Goal: Transaction & Acquisition: Purchase product/service

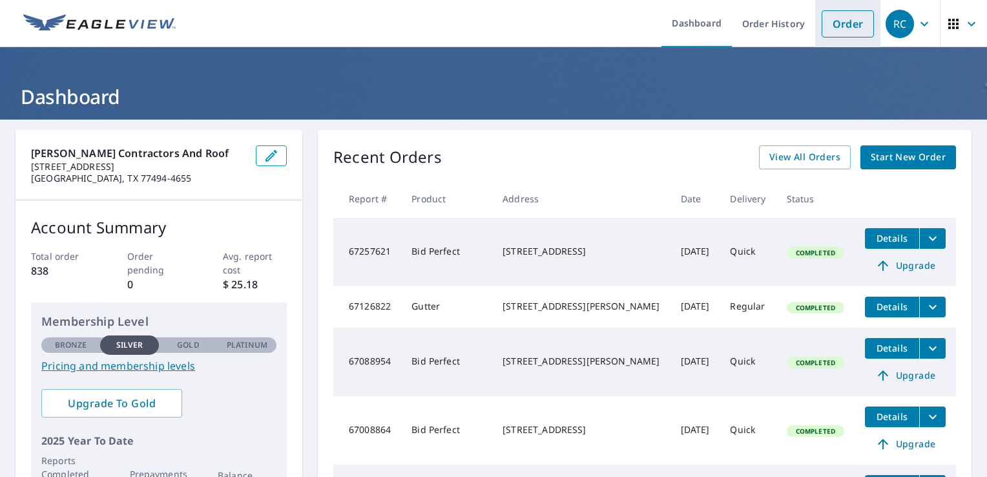
click at [838, 23] on link "Order" at bounding box center [848, 23] width 52 height 27
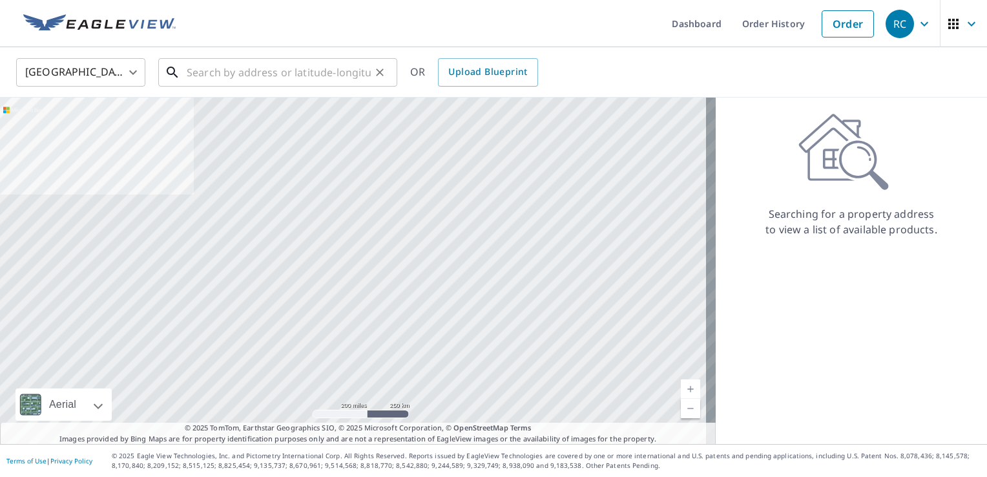
click at [354, 70] on input "text" at bounding box center [279, 72] width 184 height 36
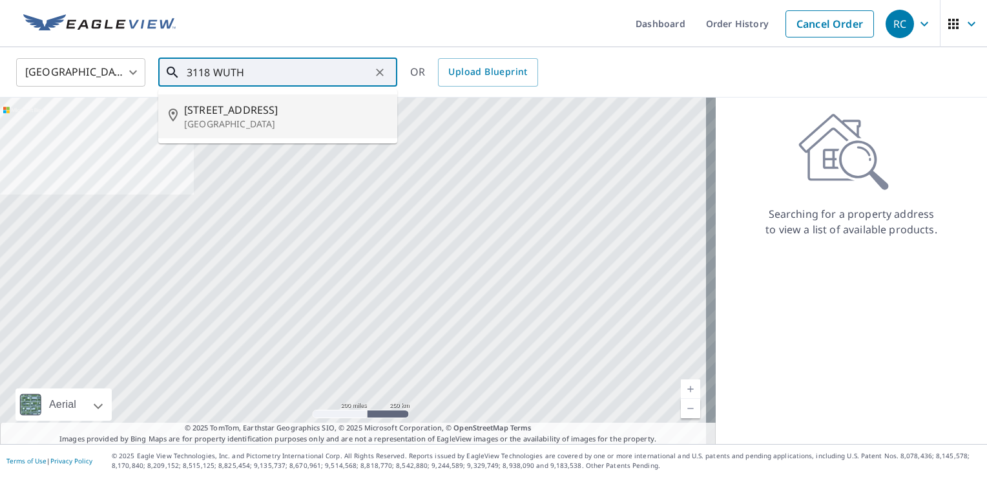
click at [295, 120] on p "[GEOGRAPHIC_DATA]" at bounding box center [285, 124] width 203 height 13
type input "[STREET_ADDRESS][PERSON_NAME]"
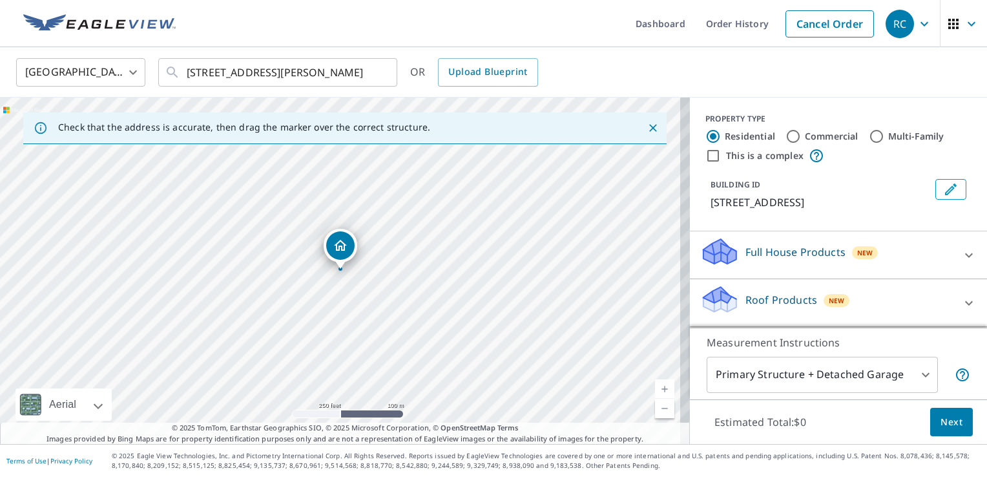
click at [655, 394] on link "Current Level 17, Zoom In" at bounding box center [664, 388] width 19 height 19
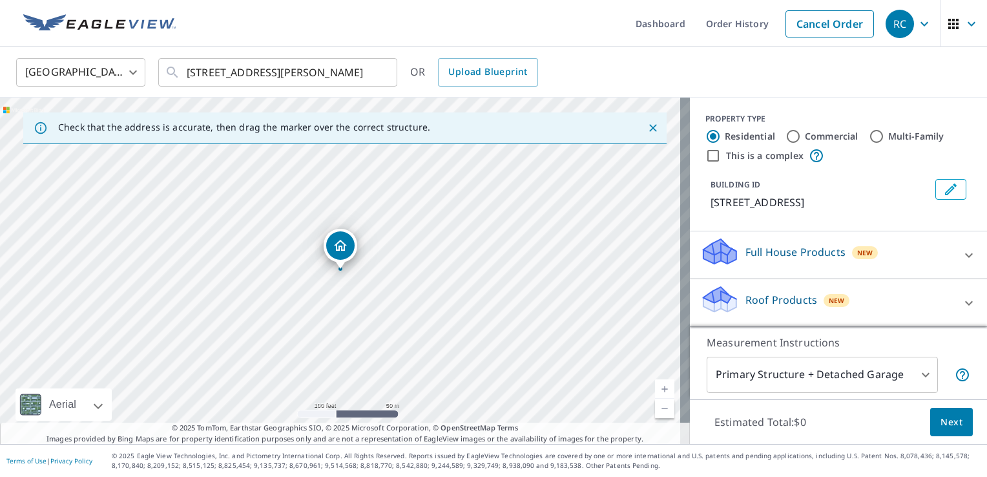
click at [655, 394] on link "Current Level 18, Zoom In" at bounding box center [664, 388] width 19 height 19
click at [655, 394] on link "Current Level 19, Zoom In" at bounding box center [664, 388] width 19 height 19
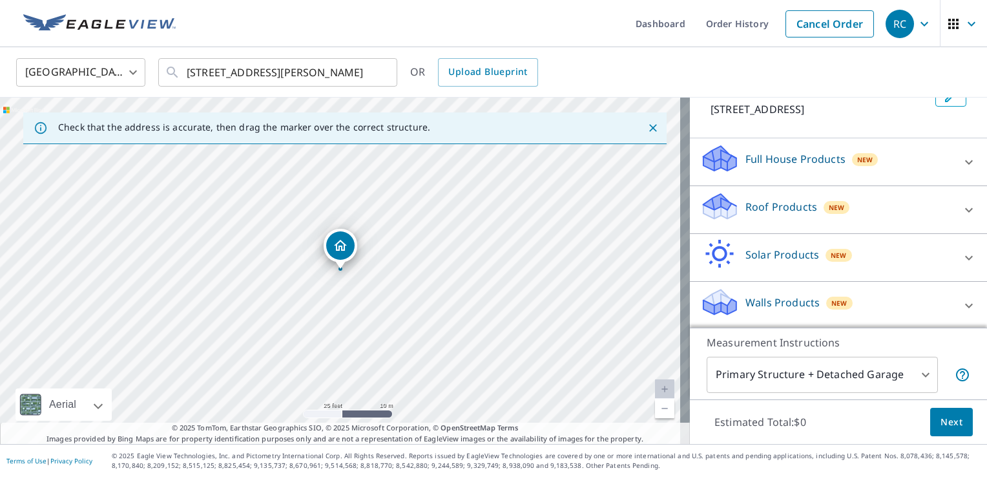
scroll to position [106, 0]
click at [924, 204] on div "Roof Products New" at bounding box center [826, 207] width 253 height 37
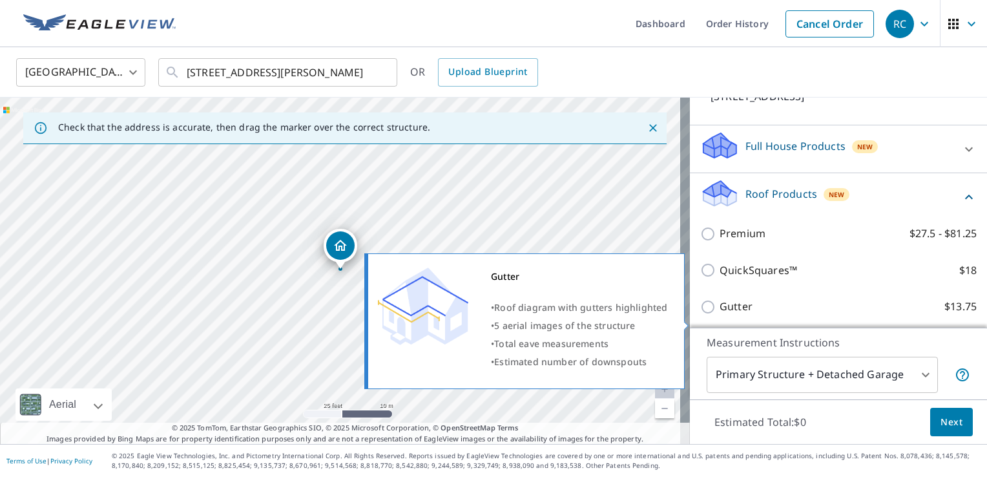
click at [807, 315] on label "Gutter $13.75" at bounding box center [848, 306] width 257 height 16
click at [720, 315] on input "Gutter $13.75" at bounding box center [709, 307] width 19 height 16
checkbox input "true"
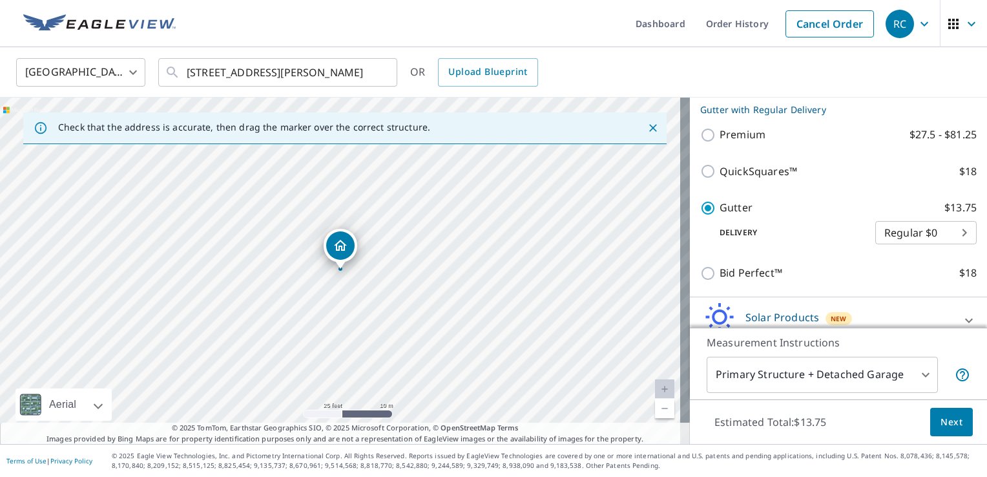
scroll to position [297, 0]
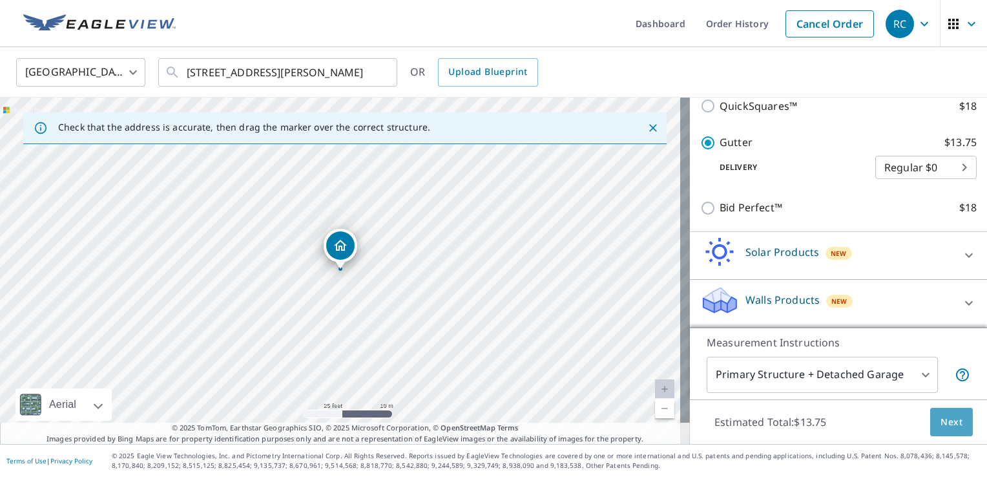
click at [940, 429] on span "Next" at bounding box center [951, 422] width 22 height 16
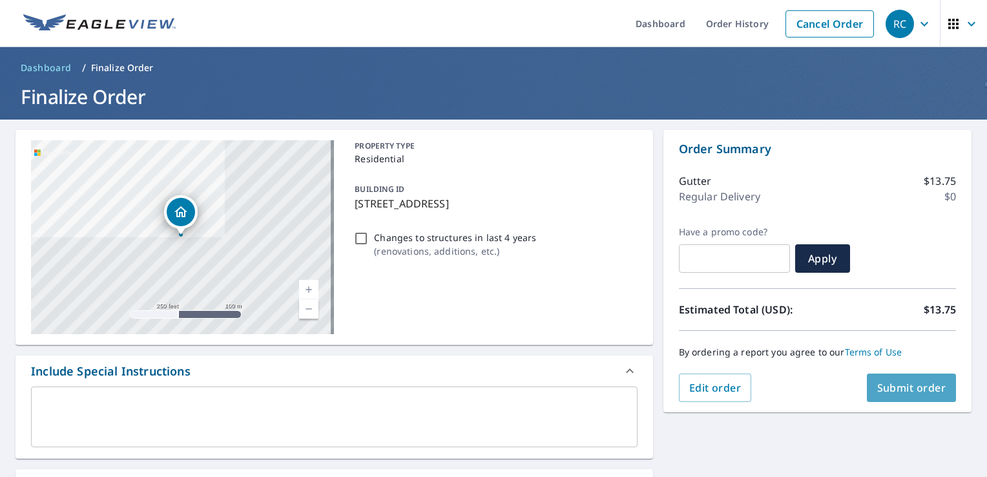
click at [929, 386] on span "Submit order" at bounding box center [911, 387] width 69 height 14
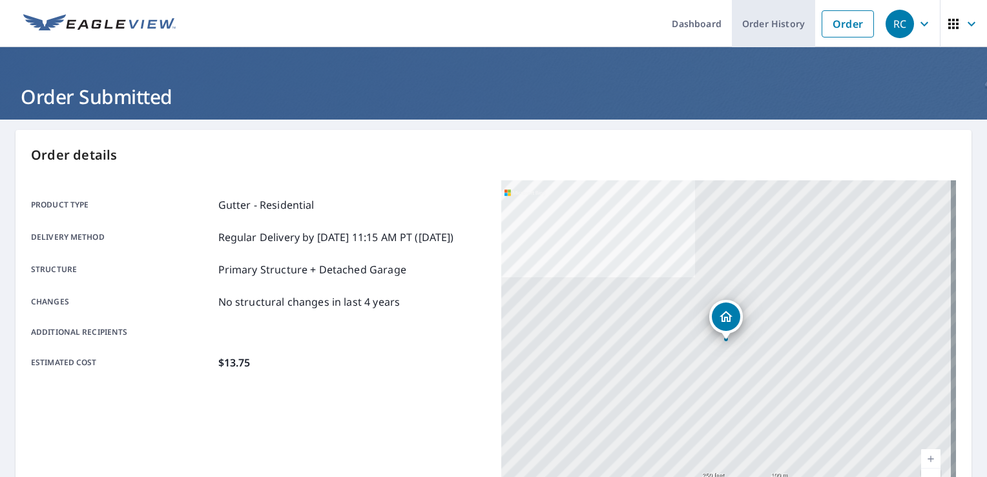
click at [754, 19] on link "Order History" at bounding box center [773, 23] width 83 height 47
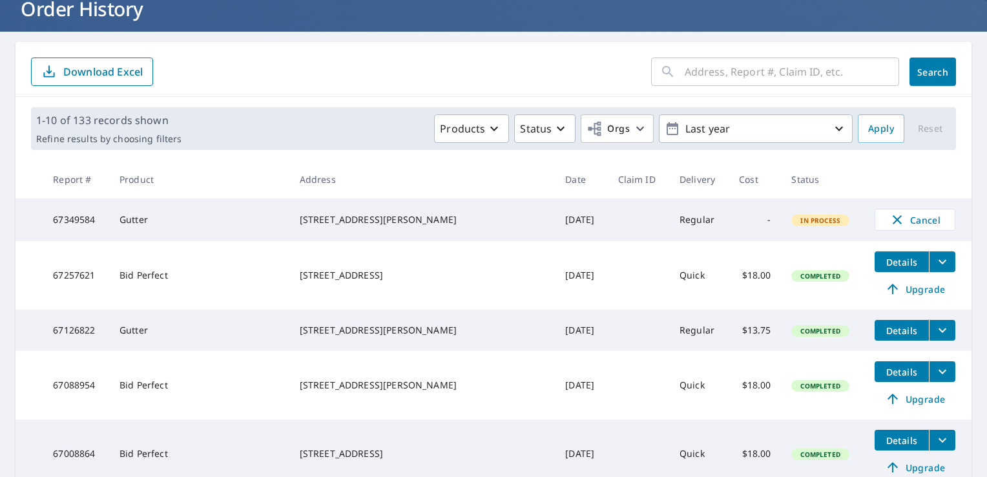
scroll to position [125, 0]
